Goal: Task Accomplishment & Management: Use online tool/utility

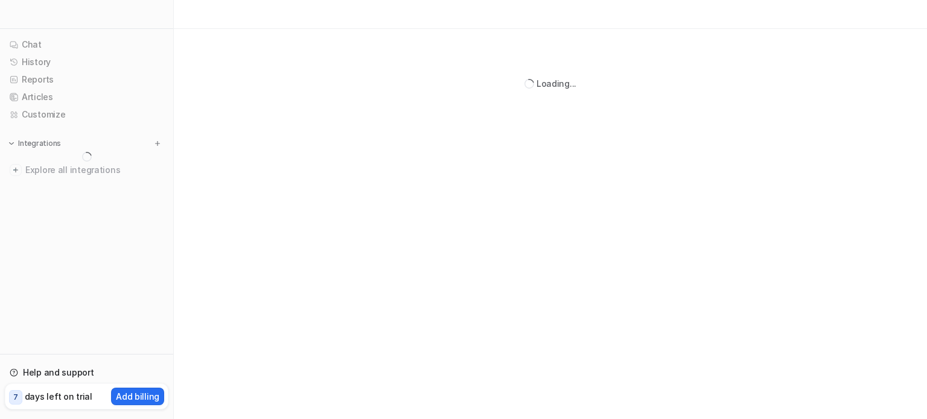
select select "*******"
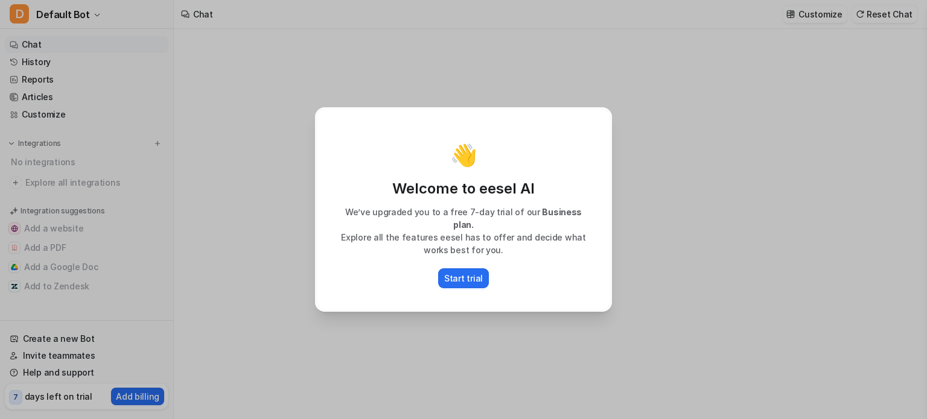
type textarea "**********"
click at [662, 165] on div "👋 Welcome to eesel AI We’ve upgraded you to a free 7-day trial of our Business …" at bounding box center [463, 209] width 927 height 419
click at [442, 74] on div "👋 Welcome to eesel AI We’ve upgraded you to a free 7-day trial of our Business …" at bounding box center [463, 209] width 316 height 419
click at [223, 125] on div "👋 Welcome to eesel AI We’ve upgraded you to a free 7-day trial of our Business …" at bounding box center [463, 209] width 927 height 419
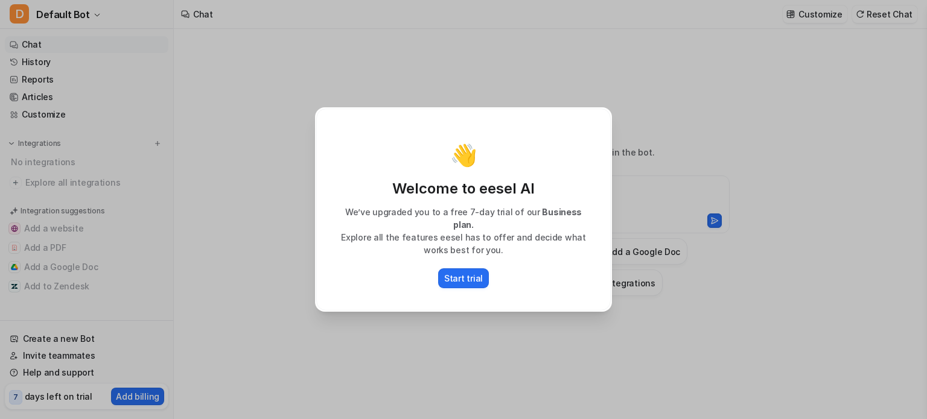
click at [223, 125] on div "👋 Welcome to eesel AI We’ve upgraded you to a free 7-day trial of our Business …" at bounding box center [463, 209] width 927 height 419
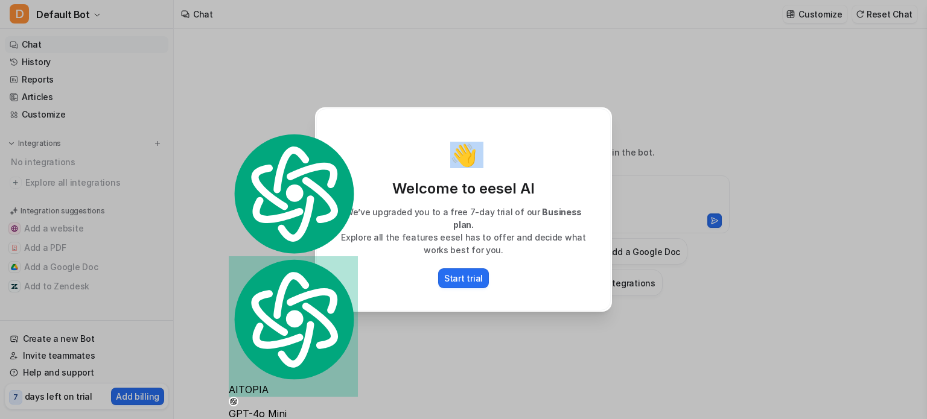
drag, startPoint x: 223, startPoint y: 125, endPoint x: 235, endPoint y: 174, distance: 50.3
click at [235, 174] on div "👋 Welcome to eesel AI We’ve upgraded you to a free 7-day trial of our Business …" at bounding box center [463, 209] width 927 height 419
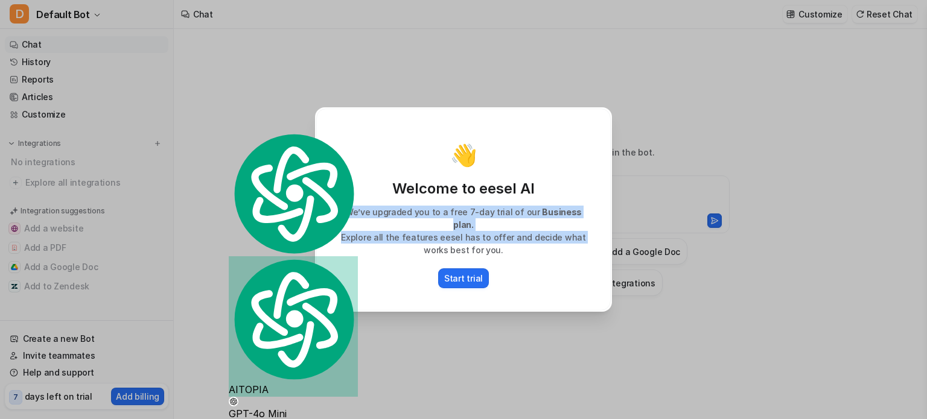
drag, startPoint x: 275, startPoint y: 209, endPoint x: 352, endPoint y: 250, distance: 86.9
click at [352, 250] on div "👋 Welcome to eesel AI We’ve upgraded you to a free 7-day trial of our Business …" at bounding box center [463, 209] width 927 height 419
click at [352, 250] on div "👋 Welcome to eesel AI We’ve upgraded you to a free 7-day trial of our Business …" at bounding box center [463, 210] width 294 height 202
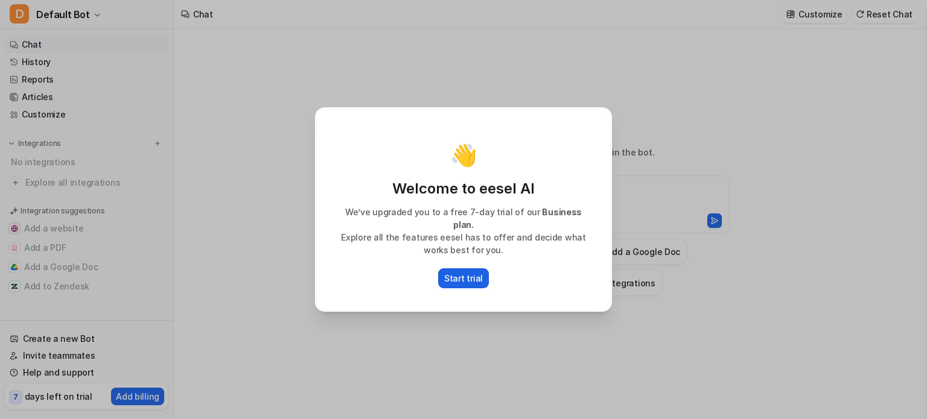
click at [460, 268] on button "Start trial" at bounding box center [463, 278] width 51 height 20
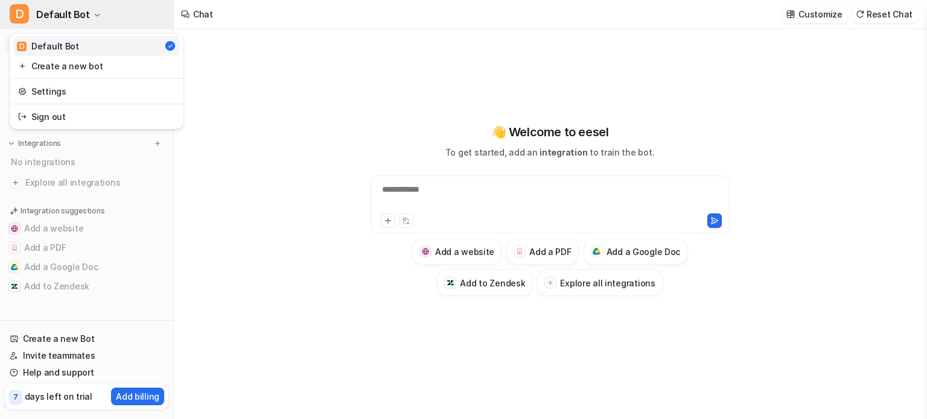
click at [95, 21] on button "D Default Bot" at bounding box center [86, 14] width 173 height 29
click at [225, 87] on div "**********" at bounding box center [463, 209] width 927 height 419
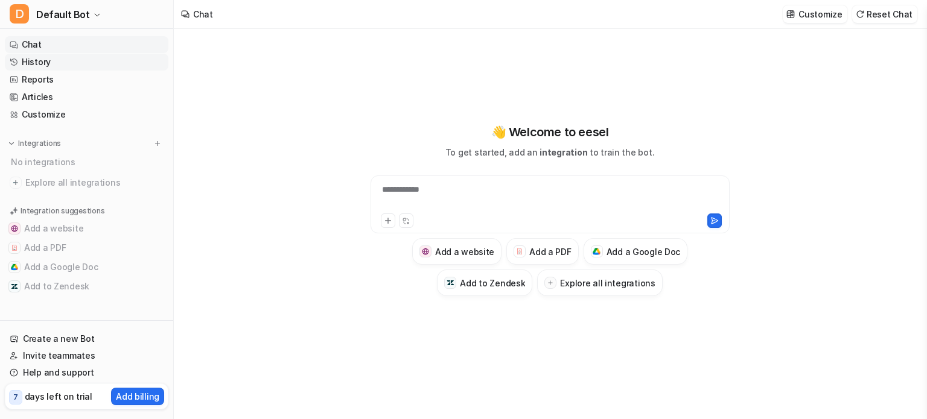
click at [57, 62] on link "History" at bounding box center [87, 62] width 164 height 17
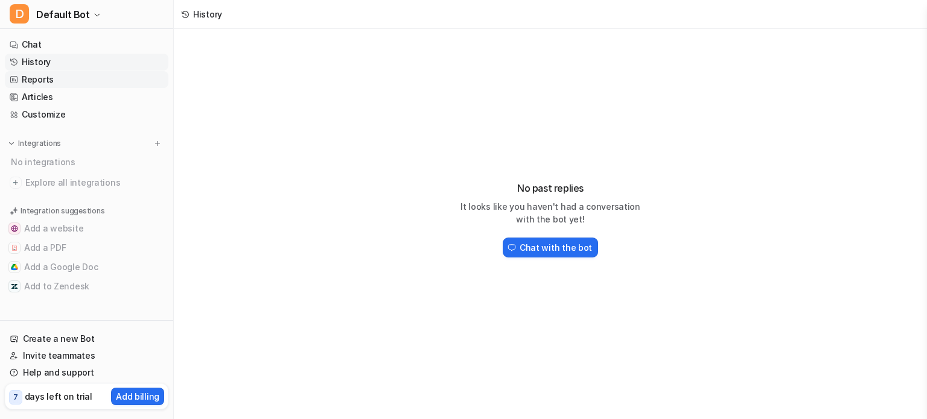
click at [60, 81] on link "Reports" at bounding box center [87, 79] width 164 height 17
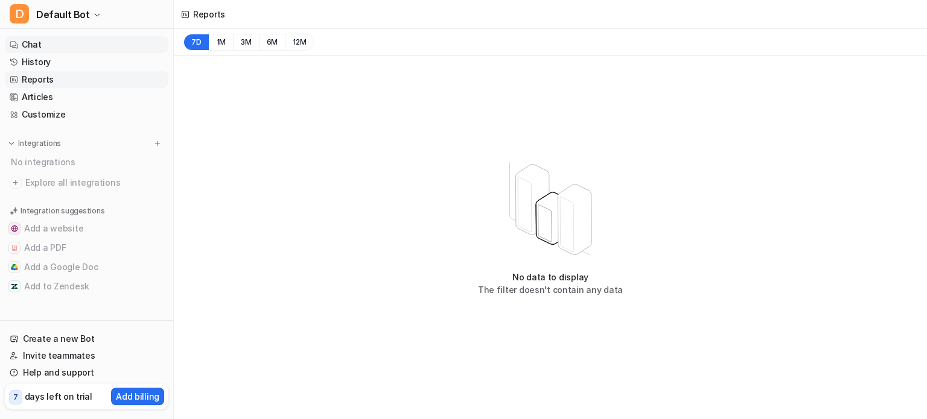
click at [58, 42] on link "Chat" at bounding box center [87, 44] width 164 height 17
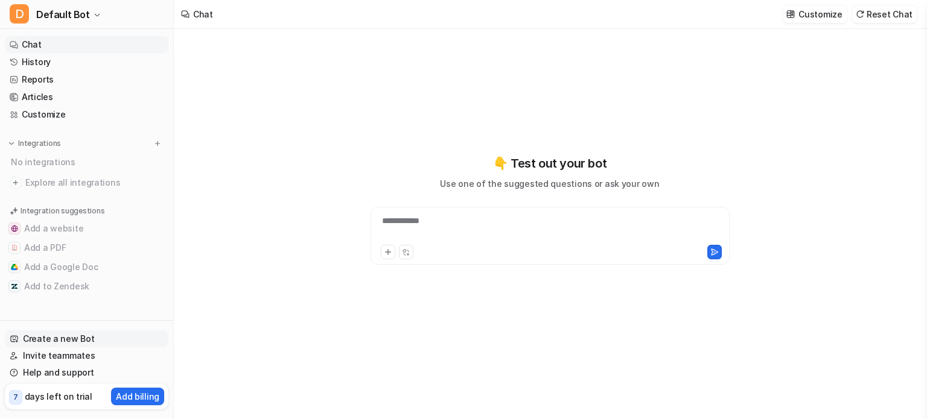
click at [98, 345] on link "Create a new Bot" at bounding box center [87, 339] width 164 height 17
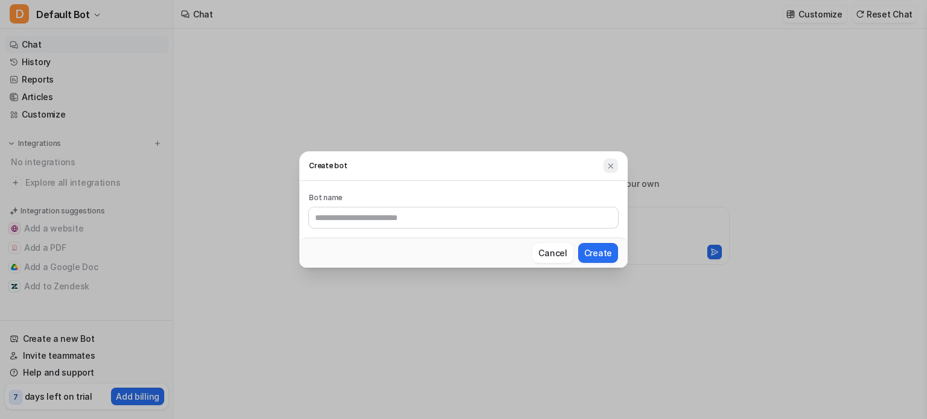
click at [609, 168] on img at bounding box center [610, 166] width 8 height 9
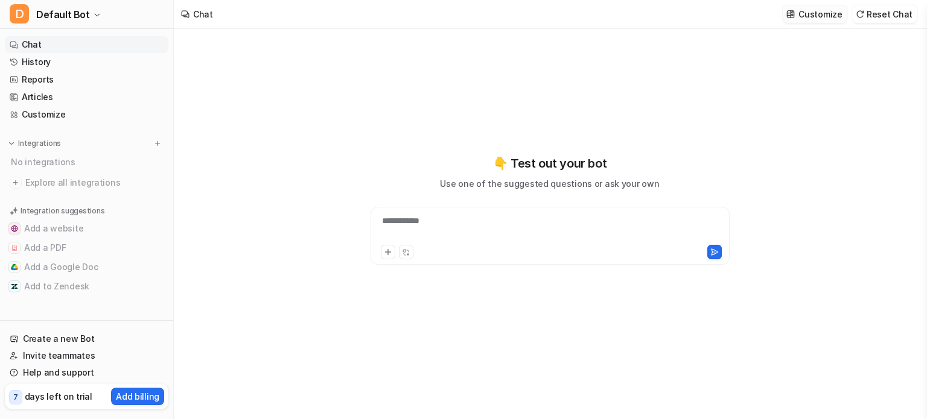
click at [827, 14] on p "Customize" at bounding box center [819, 14] width 43 height 13
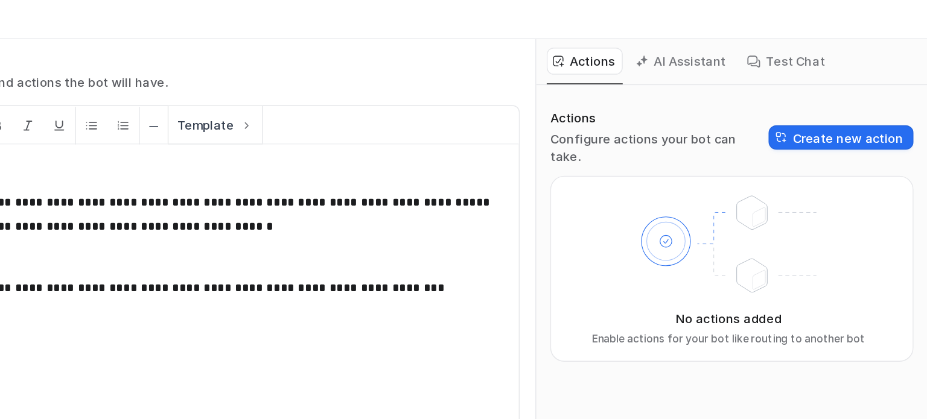
click at [757, 48] on button "AI Assistant" at bounding box center [757, 44] width 72 height 19
